Goal: Transaction & Acquisition: Purchase product/service

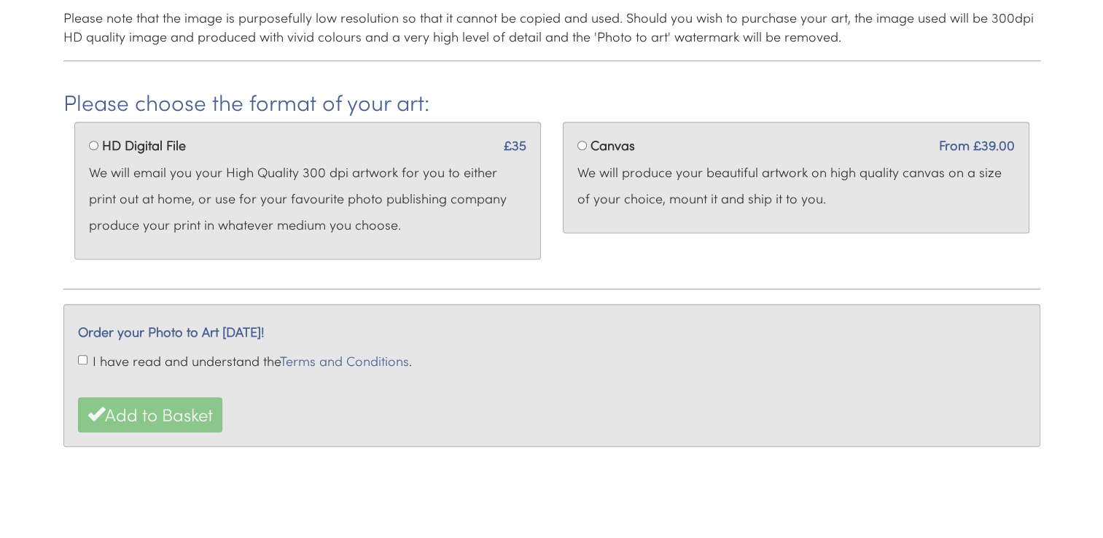
scroll to position [631, 0]
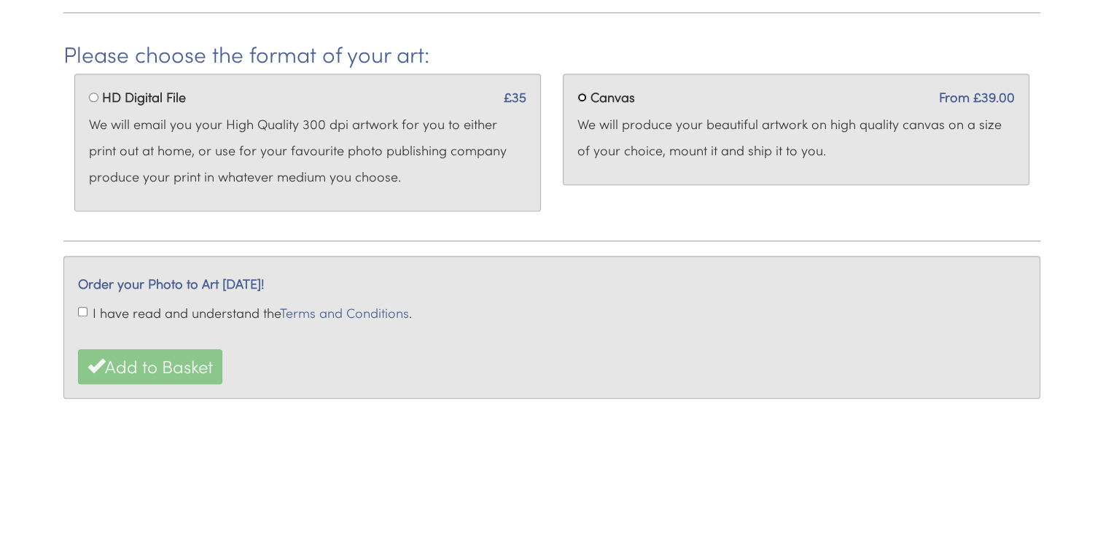
click at [581, 96] on input "Canvas" at bounding box center [581, 97] width 9 height 9
radio input "true"
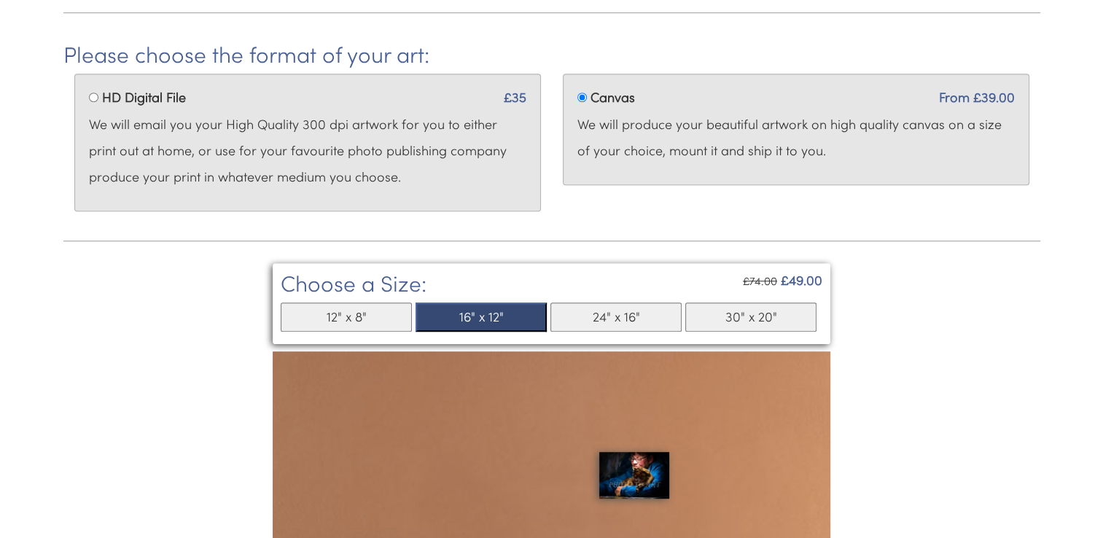
click at [495, 316] on button "16" x 12"" at bounding box center [481, 317] width 131 height 29
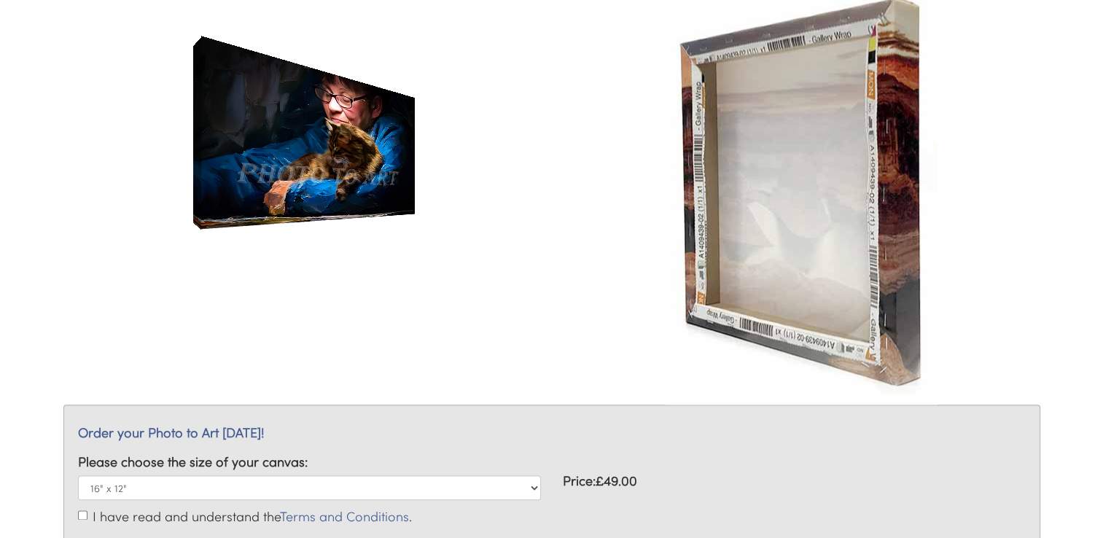
scroll to position [1768, 0]
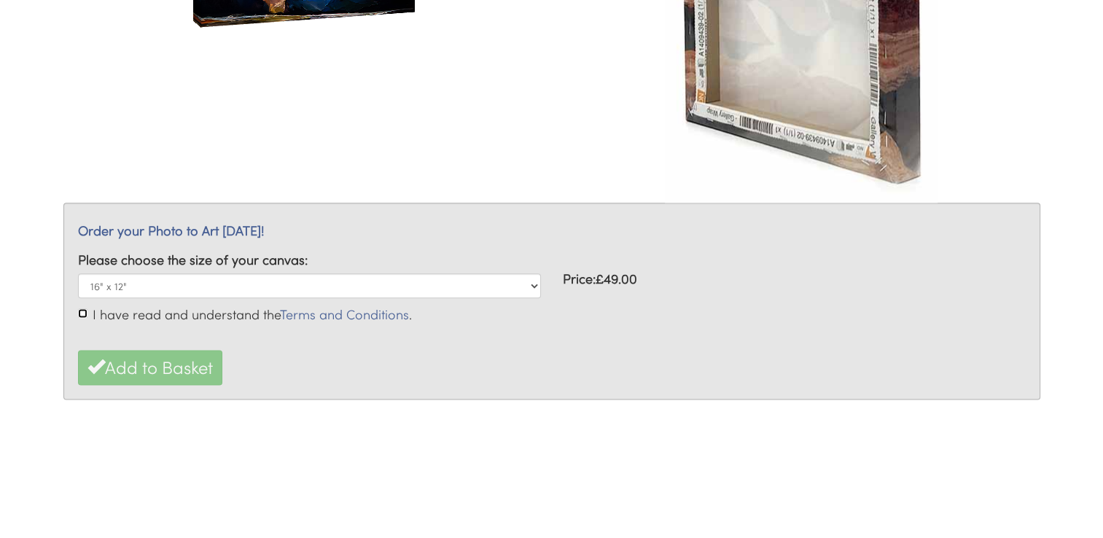
click at [82, 309] on input "I have read and understand the Terms and Conditions ." at bounding box center [82, 312] width 9 height 9
checkbox input "true"
click at [159, 363] on button "Add to Basket" at bounding box center [150, 367] width 144 height 35
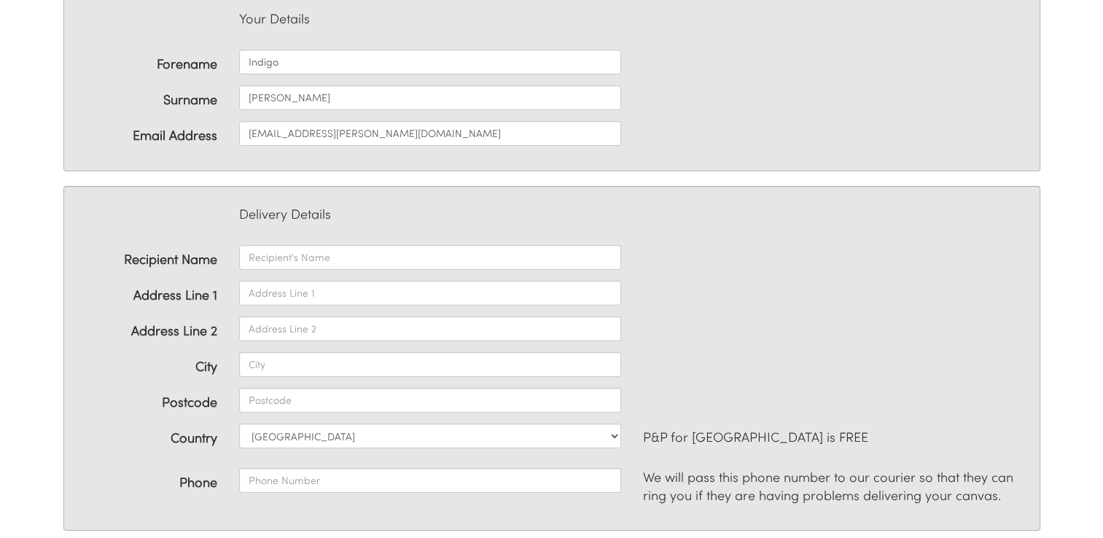
scroll to position [146, 0]
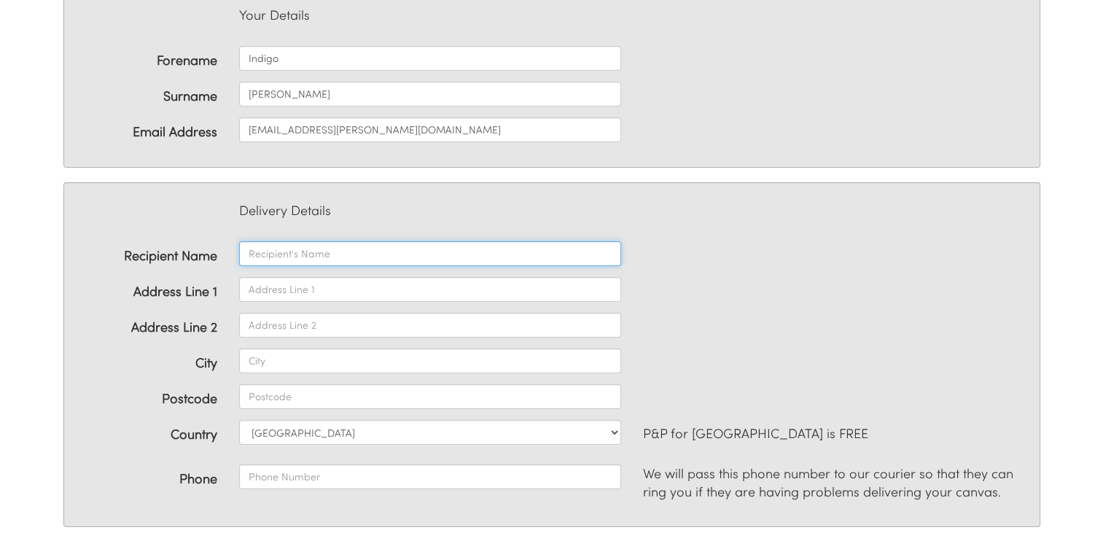
click at [378, 252] on input "text" at bounding box center [430, 253] width 382 height 25
type input "indigo"
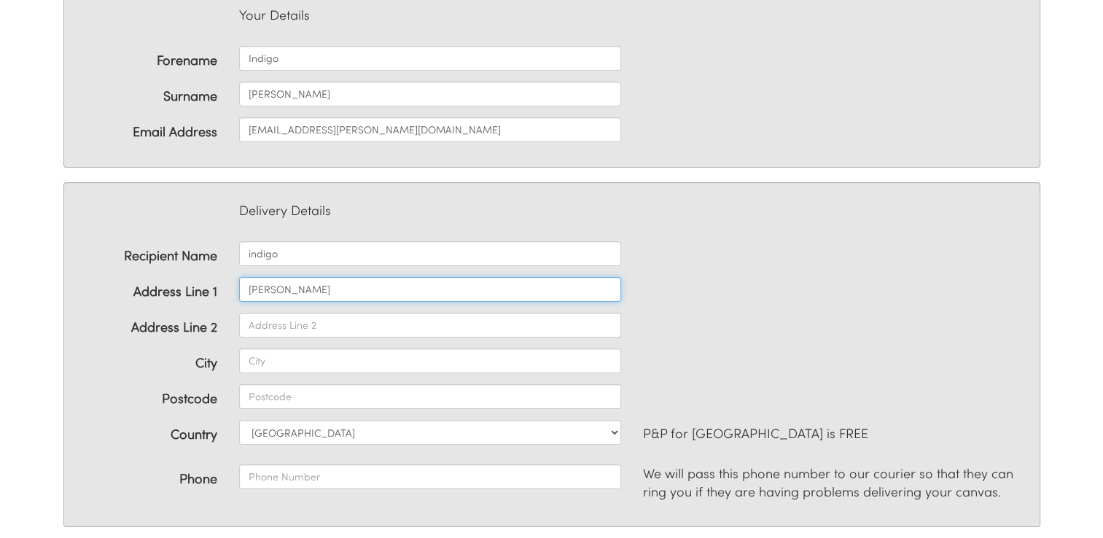
type input "redfern"
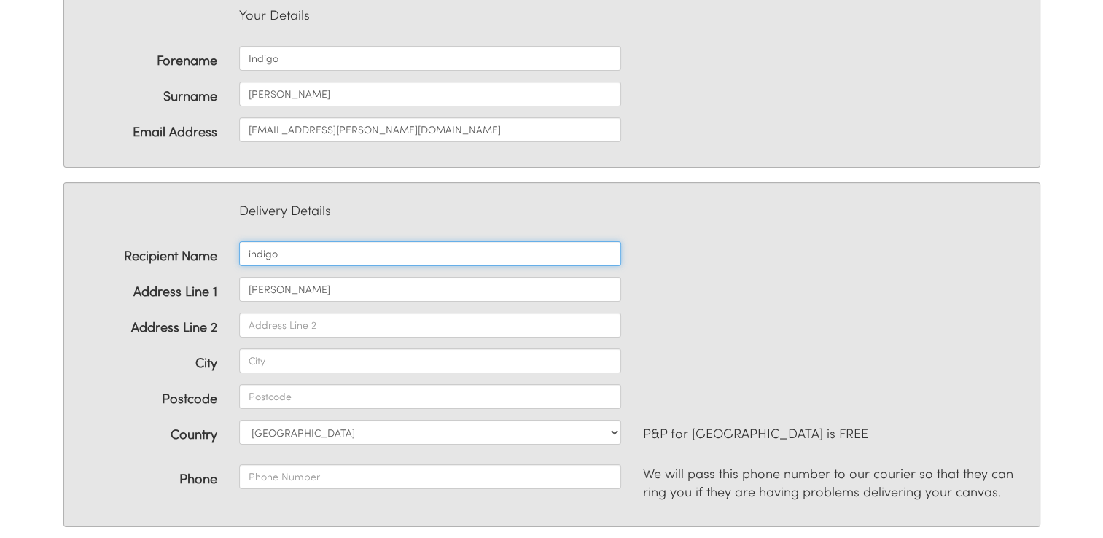
click at [316, 252] on input "indigo" at bounding box center [430, 253] width 382 height 25
type input "indigo [PERSON_NAME]"
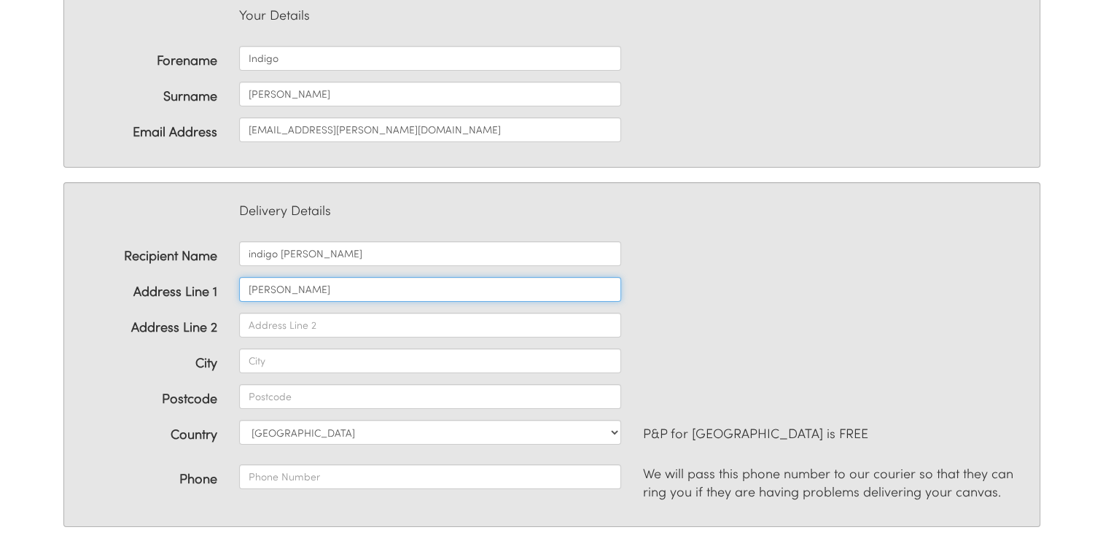
click at [292, 284] on input "redfern" at bounding box center [430, 289] width 382 height 25
drag, startPoint x: 336, startPoint y: 289, endPoint x: 230, endPoint y: 278, distance: 106.4
click at [230, 278] on div "redfernold hall" at bounding box center [430, 289] width 404 height 25
type input "old hall"
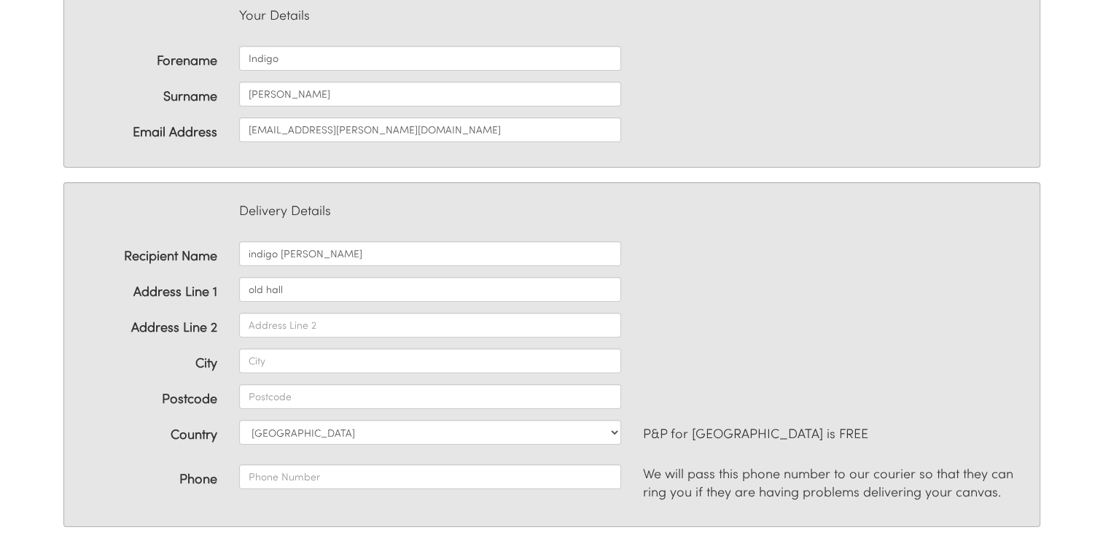
type input "[GEOGRAPHIC_DATA]"
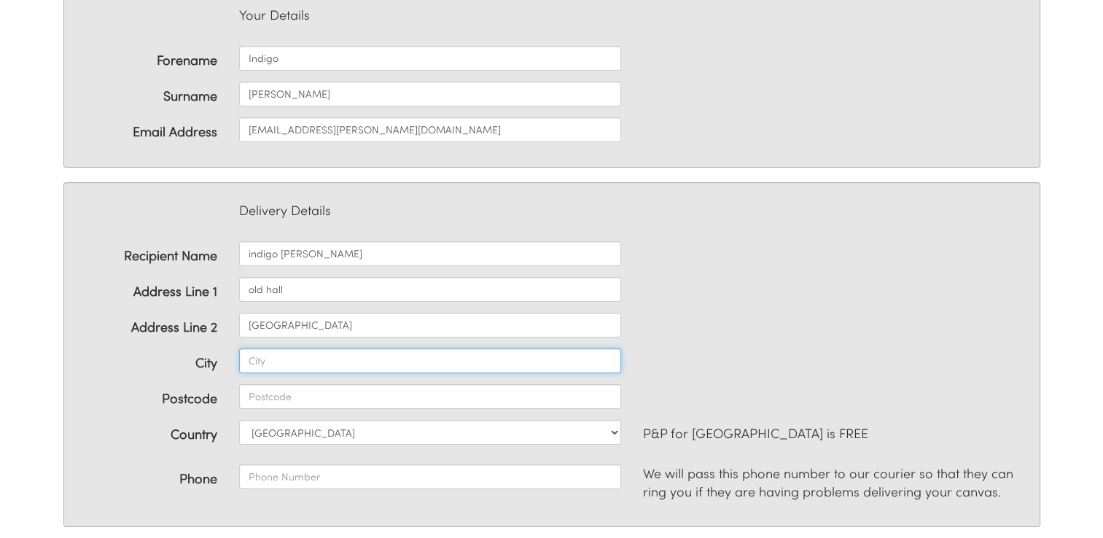
type input "east [GEOGRAPHIC_DATA]"
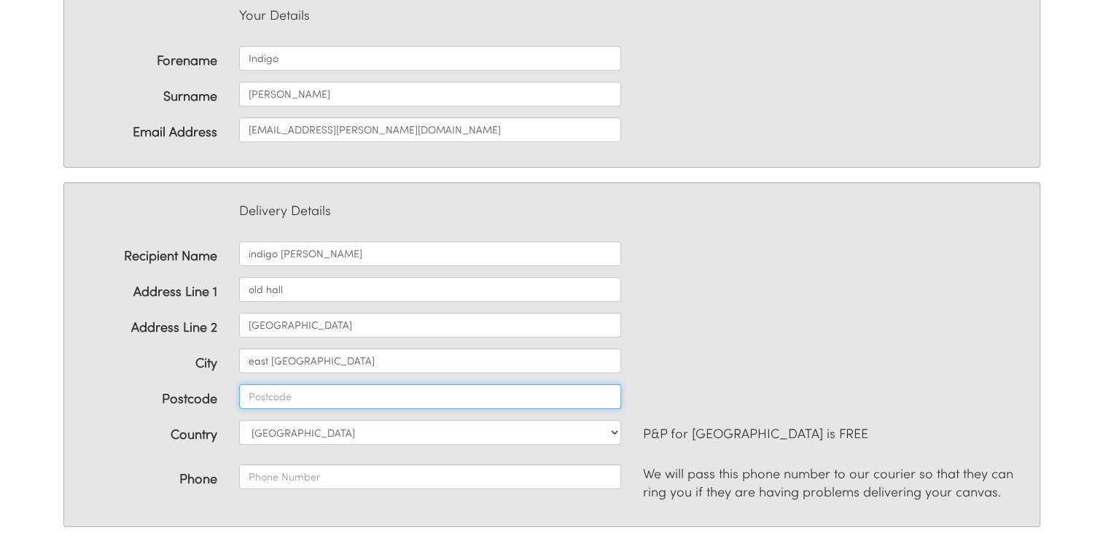
type input "co76tg"
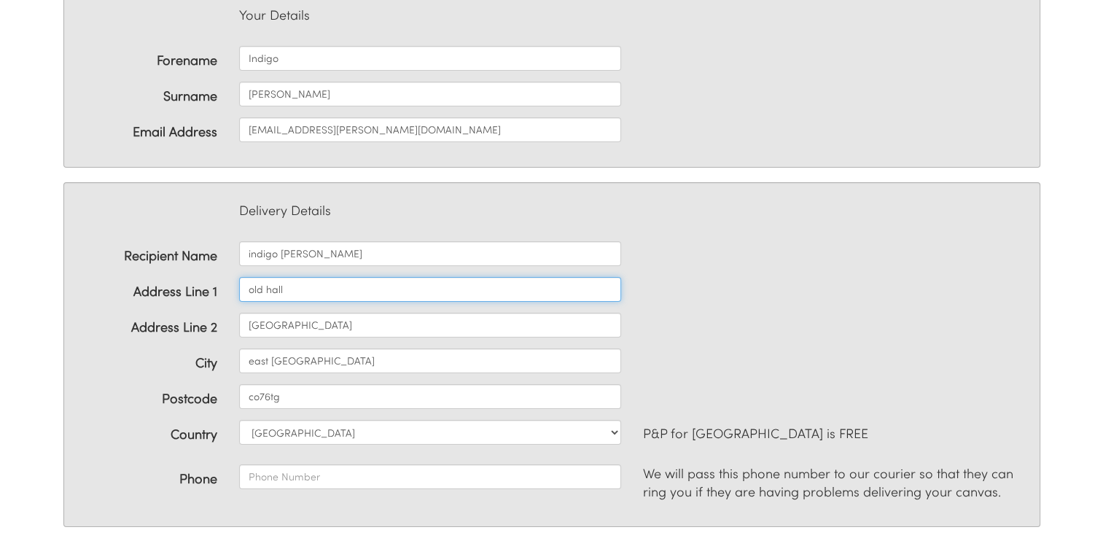
type input "old hall"
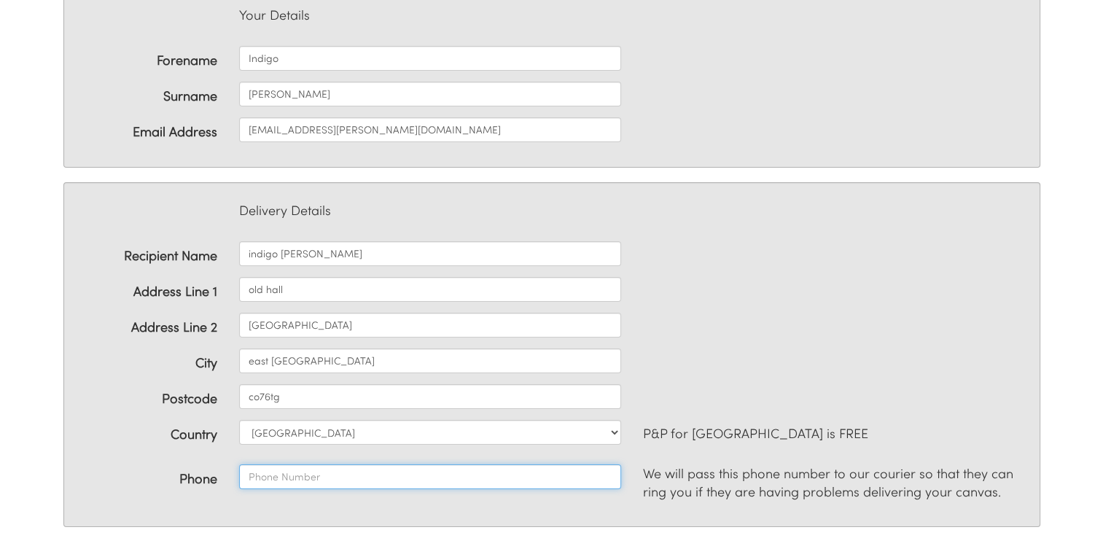
click at [350, 468] on input "Phone" at bounding box center [430, 476] width 382 height 25
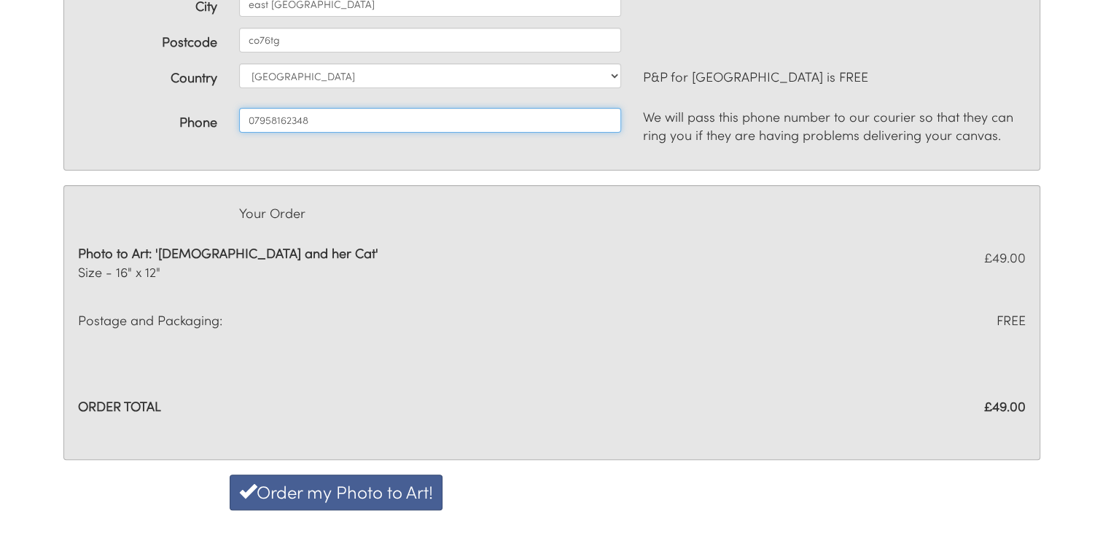
scroll to position [510, 0]
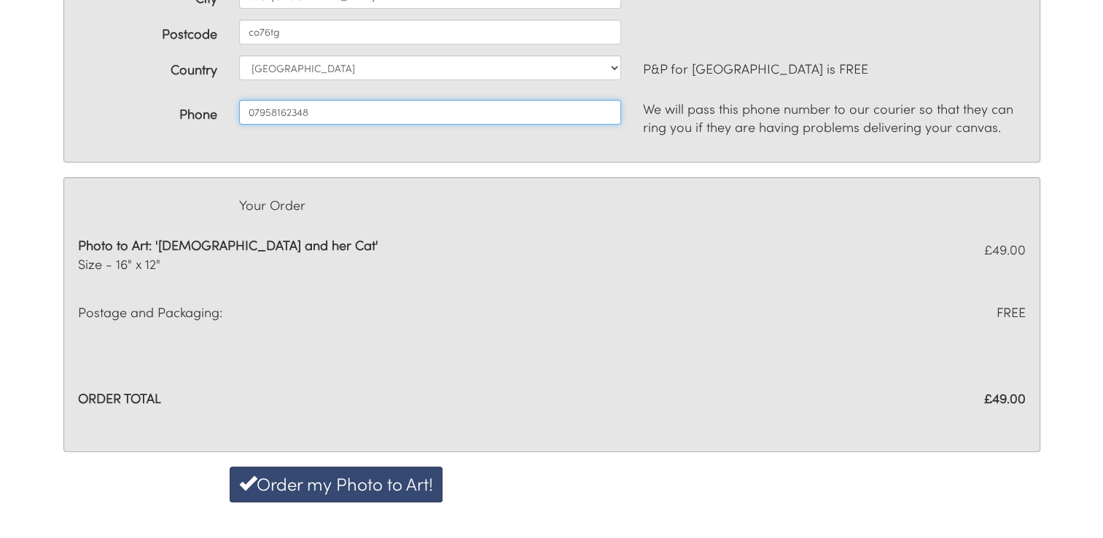
type input "07958162348"
click at [402, 483] on button "Order my Photo to Art!" at bounding box center [336, 484] width 213 height 35
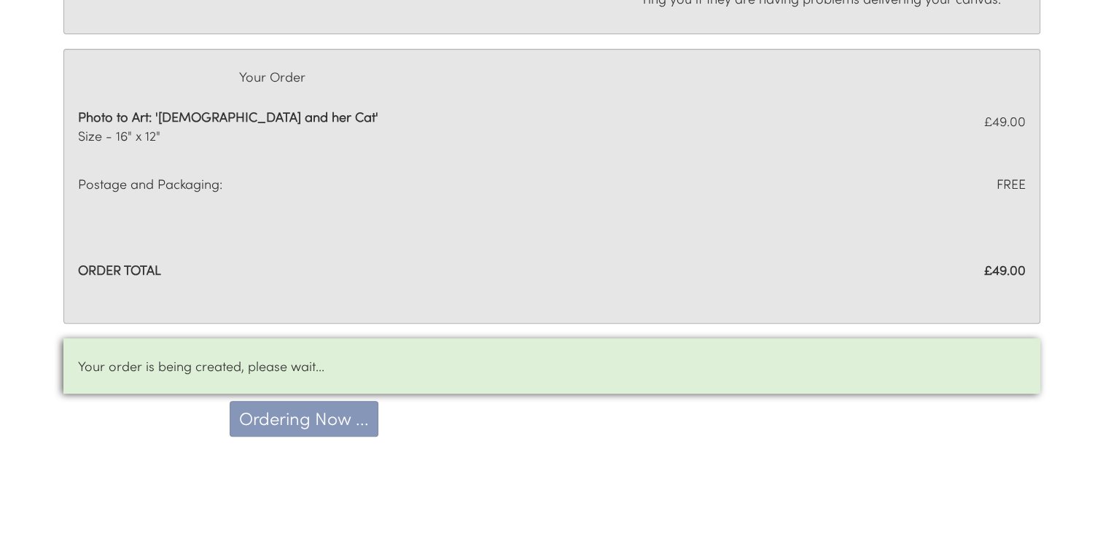
scroll to position [656, 0]
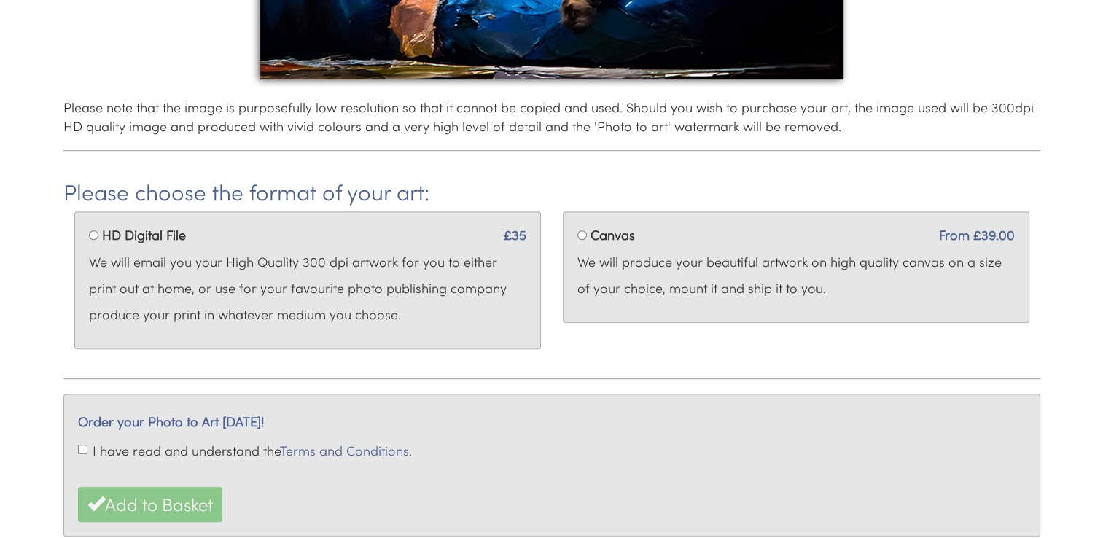
scroll to position [510, 0]
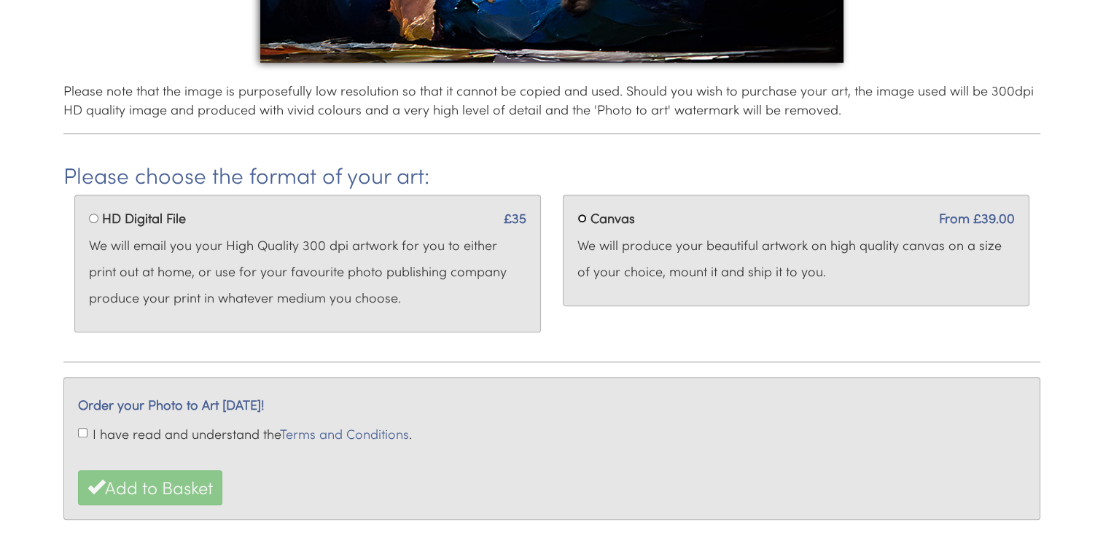
click at [580, 217] on input "Canvas" at bounding box center [581, 218] width 9 height 9
radio input "true"
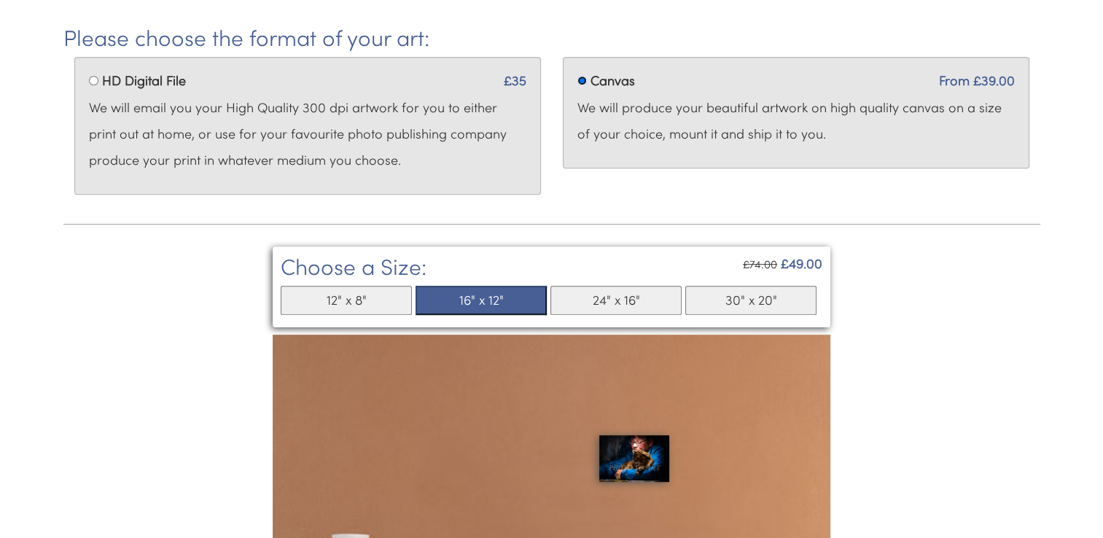
scroll to position [656, 0]
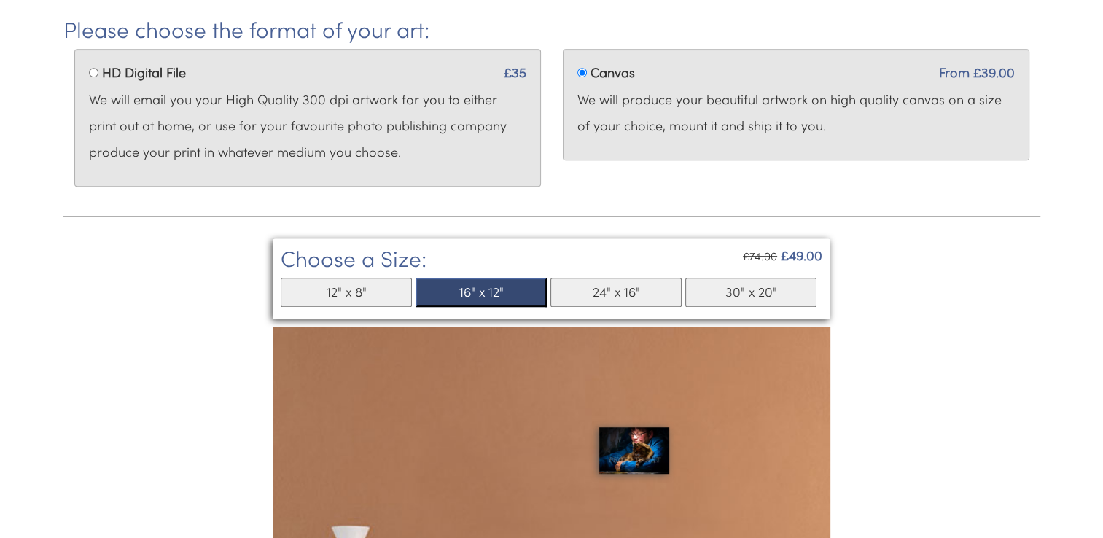
click at [502, 292] on button "16" x 12"" at bounding box center [481, 292] width 131 height 29
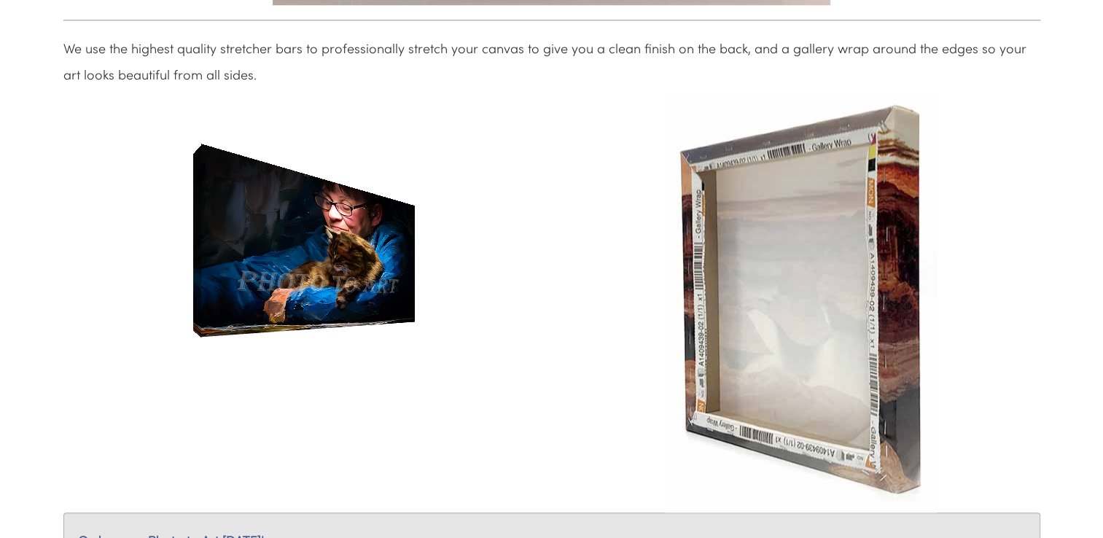
scroll to position [1768, 0]
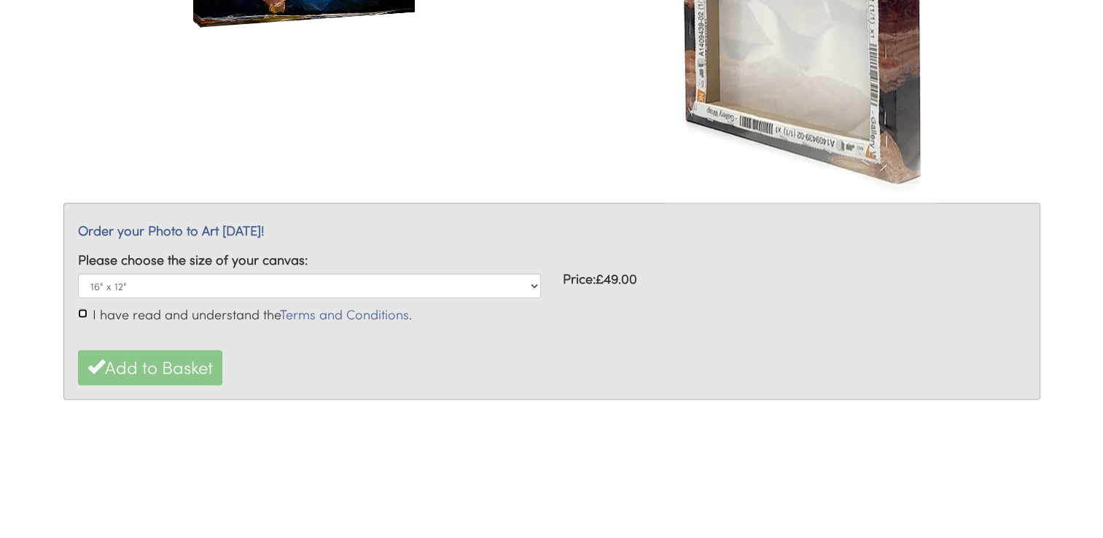
click at [79, 311] on input "I have read and understand the Terms and Conditions ." at bounding box center [82, 312] width 9 height 9
checkbox input "true"
click at [175, 363] on button "Add to Basket" at bounding box center [150, 367] width 144 height 35
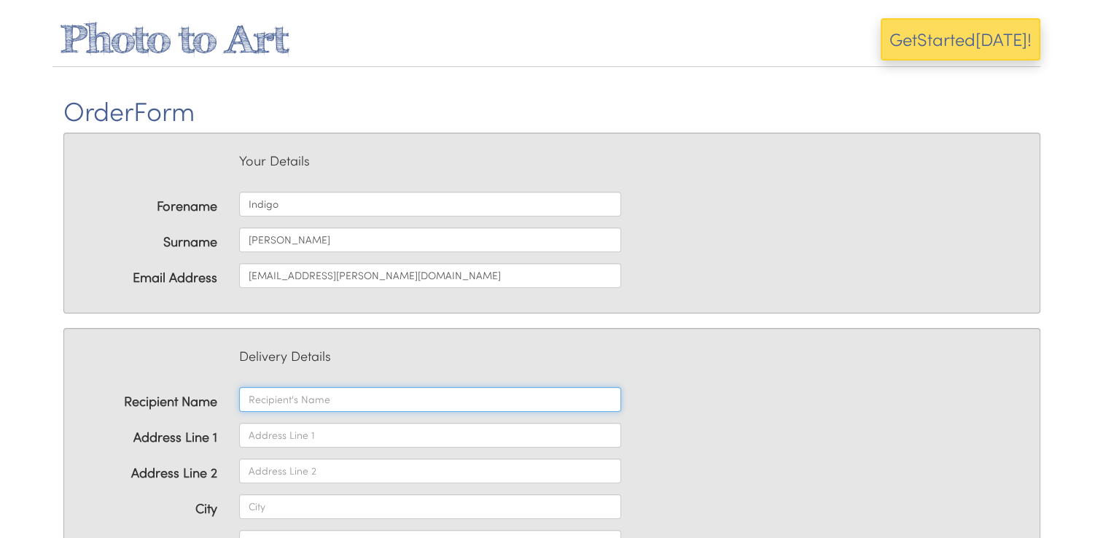
drag, startPoint x: 459, startPoint y: 402, endPoint x: 467, endPoint y: 397, distance: 9.3
click at [461, 401] on input "text" at bounding box center [430, 399] width 382 height 25
type input "indigo [PERSON_NAME]"
type input "old hall"
type input "[GEOGRAPHIC_DATA]"
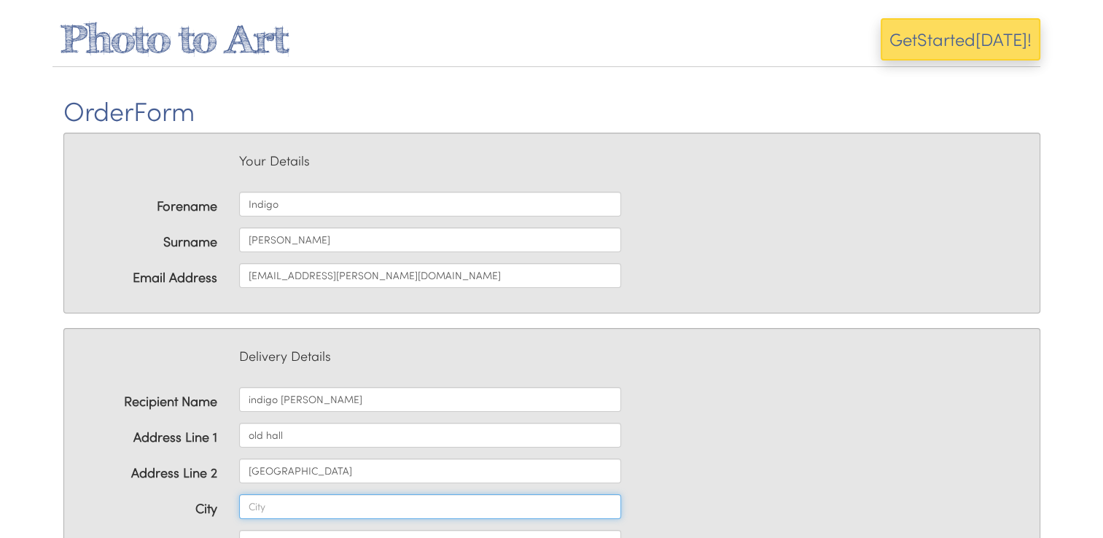
type input "east [GEOGRAPHIC_DATA]"
type input "co76tg"
type input "07958162348"
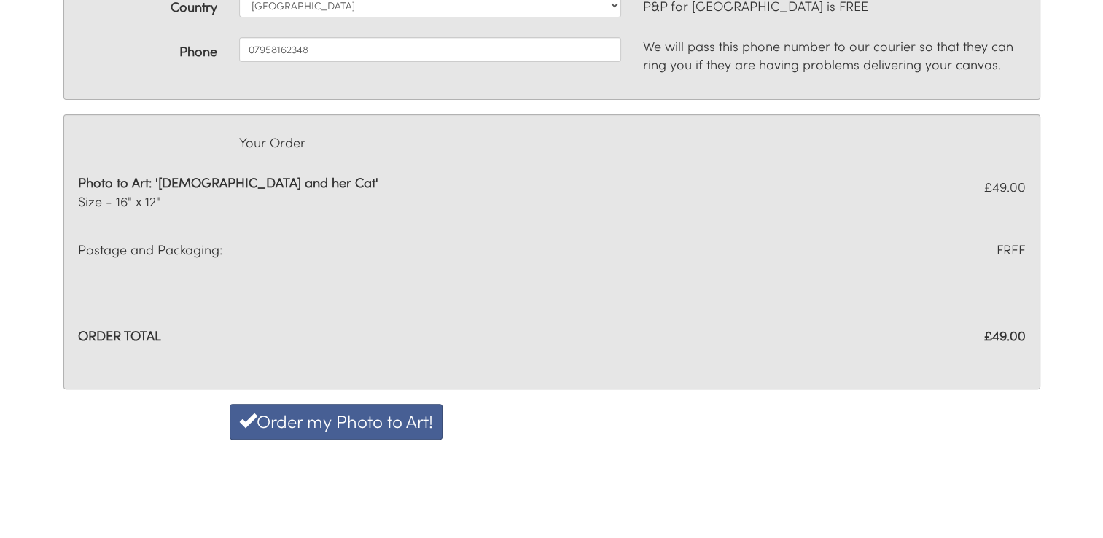
scroll to position [583, 0]
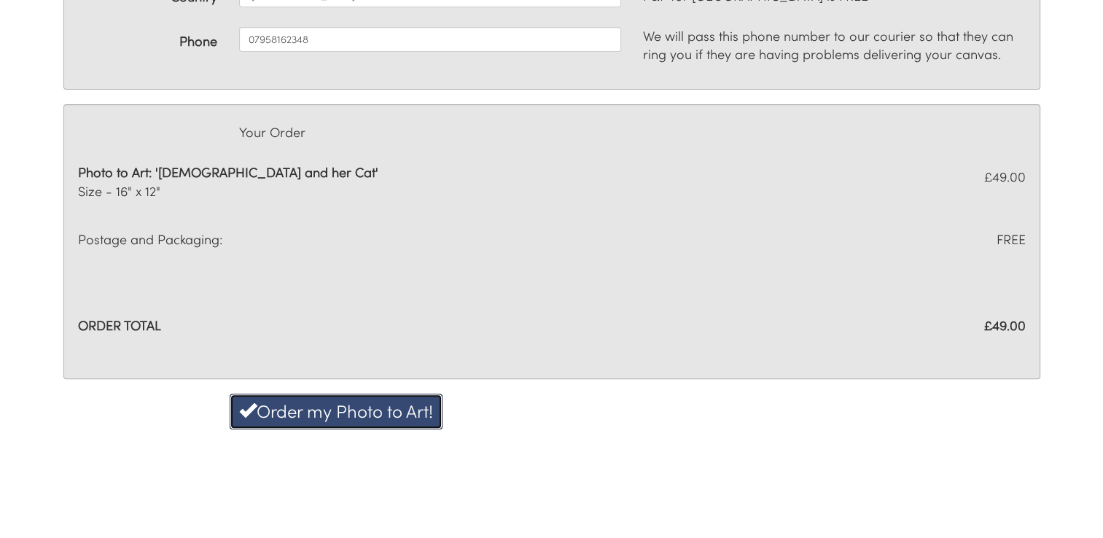
click at [397, 415] on button "Order my Photo to Art!" at bounding box center [336, 411] width 213 height 35
